Goal: Go to known website: Access a specific website the user already knows

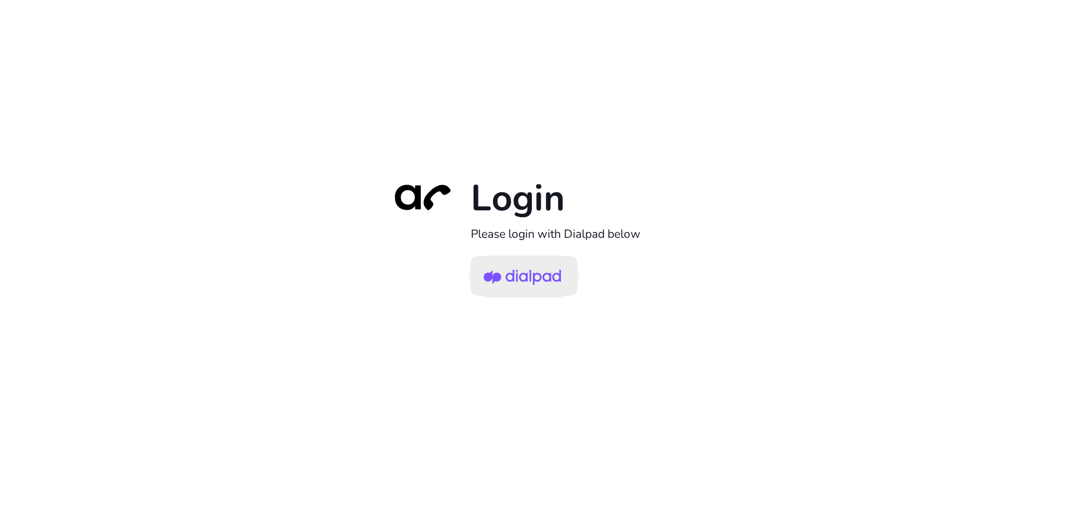
click at [517, 284] on img at bounding box center [522, 276] width 77 height 36
click at [497, 281] on img at bounding box center [522, 276] width 77 height 36
click at [521, 276] on img at bounding box center [522, 276] width 77 height 36
